Goal: Transaction & Acquisition: Book appointment/travel/reservation

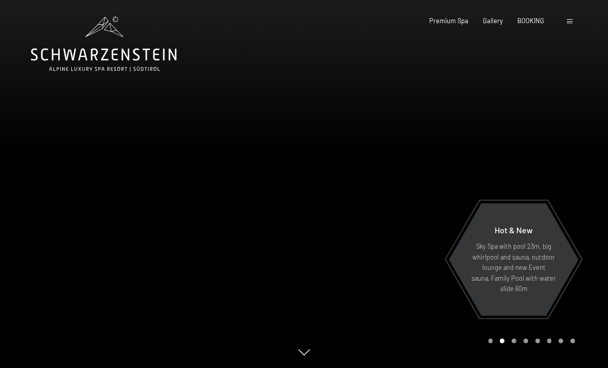
click at [574, 21] on div at bounding box center [571, 20] width 8 height 9
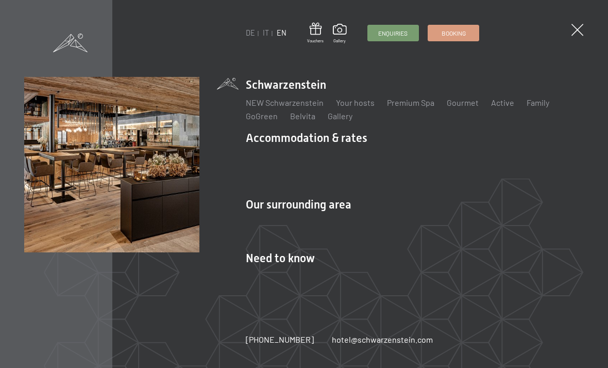
click at [248, 36] on link "DE" at bounding box center [250, 32] width 9 height 9
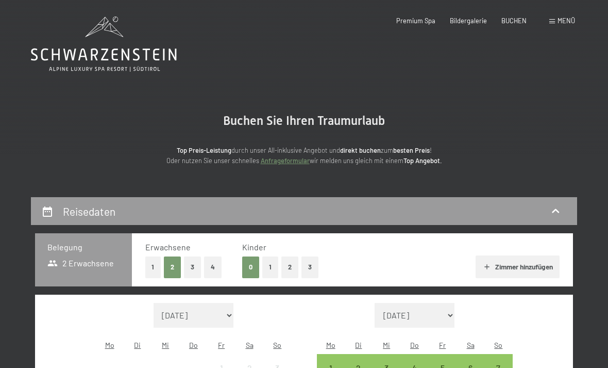
click at [563, 20] on span "Menü" at bounding box center [567, 20] width 18 height 8
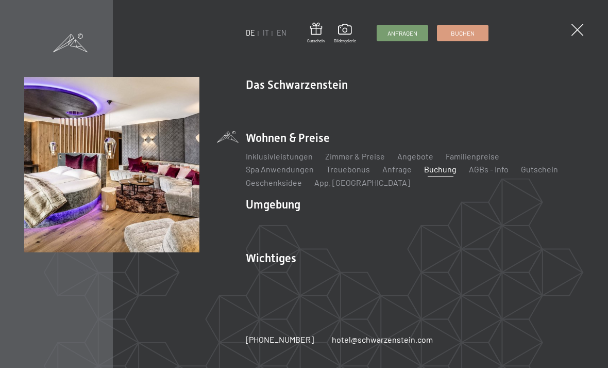
click at [408, 155] on link "Angebote" at bounding box center [416, 156] width 36 height 10
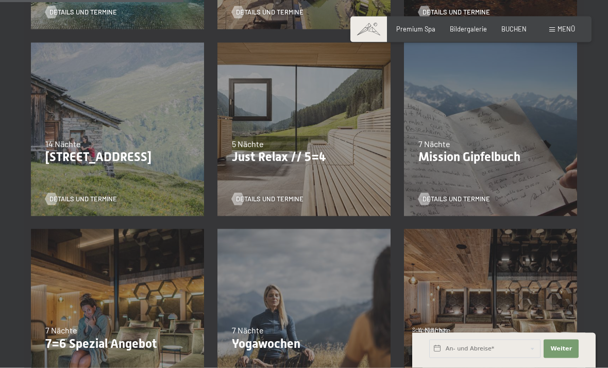
scroll to position [420, 0]
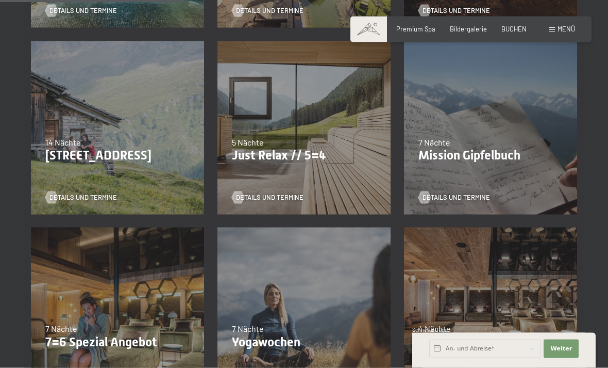
click at [262, 166] on div "07.09.–[DATE] 21.12.–[DATE] 11.01.–[DATE] 08.03.–[DATE] 08.11.–[DATE] 13.12.–[D…" at bounding box center [304, 128] width 187 height 187
click at [263, 169] on div "07.09.–[DATE] 21.12.–[DATE] 11.01.–[DATE] 08.03.–[DATE] 08.11.–[DATE] 13.12.–[D…" at bounding box center [304, 128] width 187 height 187
click at [261, 193] on span "Details und Termine" at bounding box center [270, 196] width 68 height 9
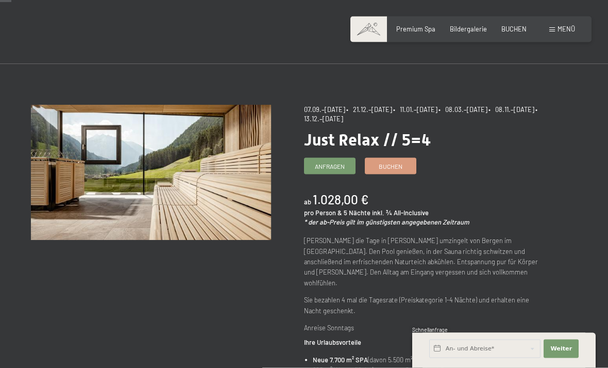
scroll to position [3, 0]
